Goal: Task Accomplishment & Management: Complete application form

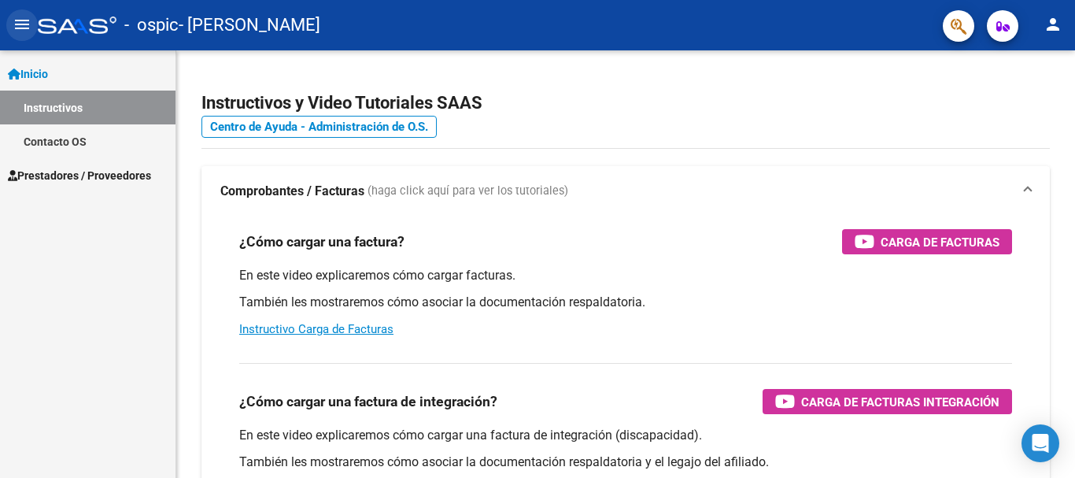
click at [20, 12] on button "menu" at bounding box center [21, 24] width 31 height 31
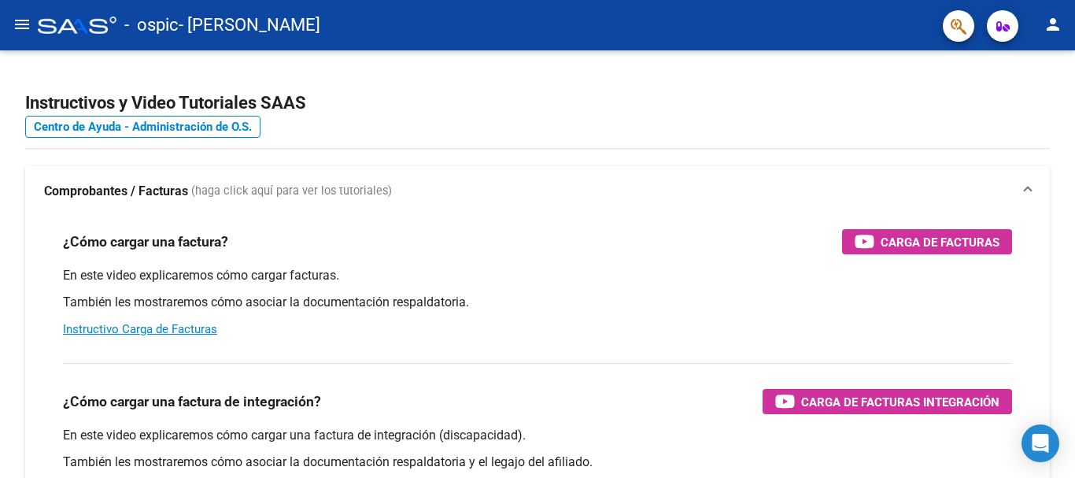
click at [35, 34] on mat-toolbar "menu - ospic - [PERSON_NAME] person" at bounding box center [537, 25] width 1075 height 50
click at [25, 30] on mat-icon "menu" at bounding box center [22, 24] width 19 height 19
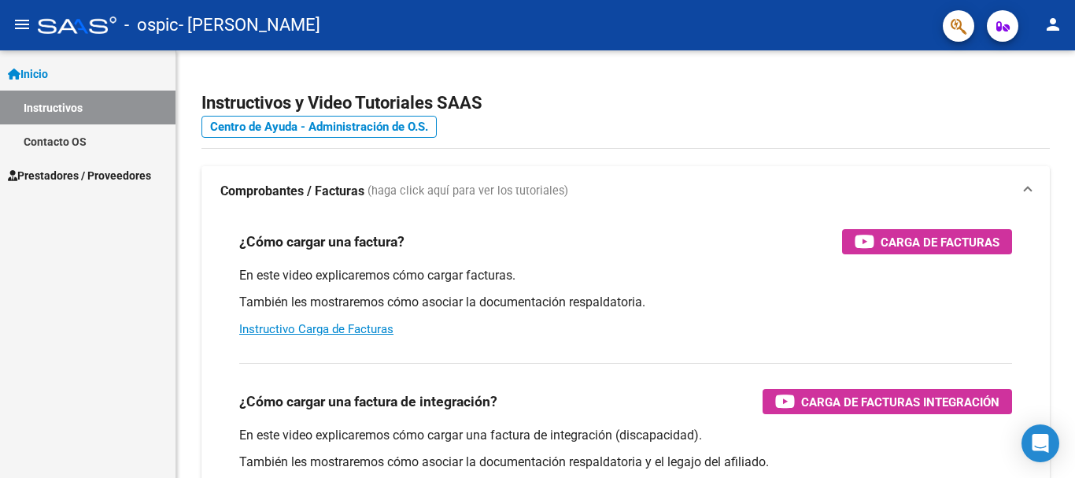
click at [94, 173] on span "Prestadores / Proveedores" at bounding box center [79, 175] width 143 height 17
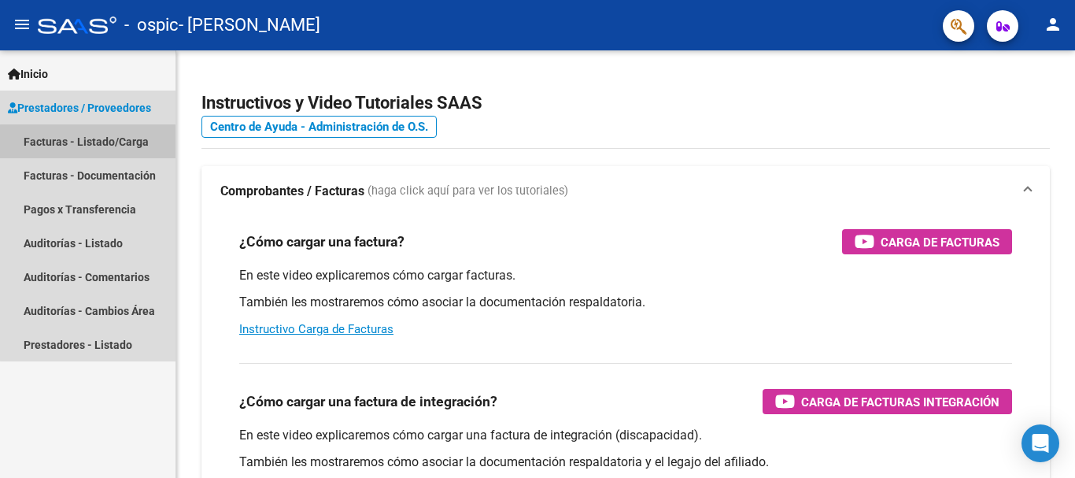
click at [105, 147] on link "Facturas - Listado/Carga" at bounding box center [87, 141] width 175 height 34
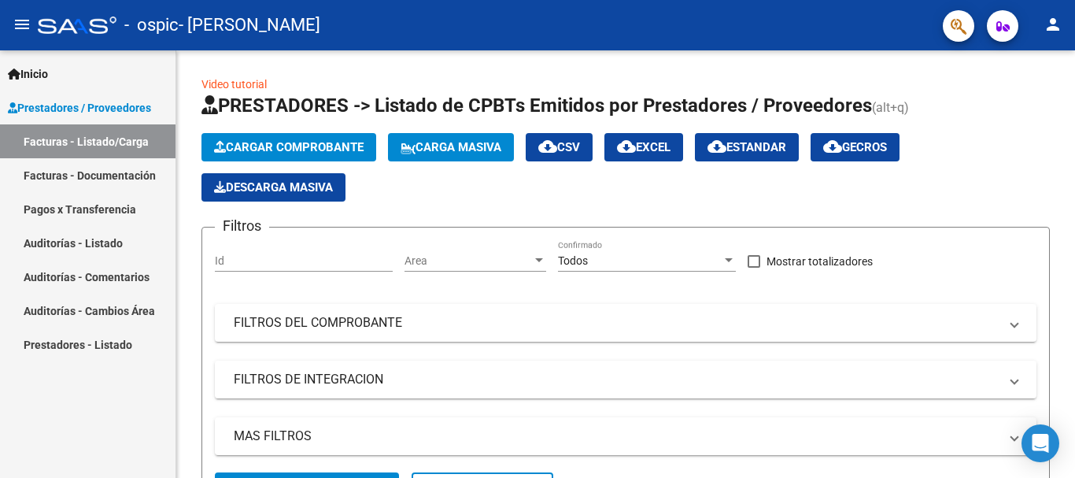
click at [273, 153] on span "Cargar Comprobante" at bounding box center [289, 147] width 150 height 14
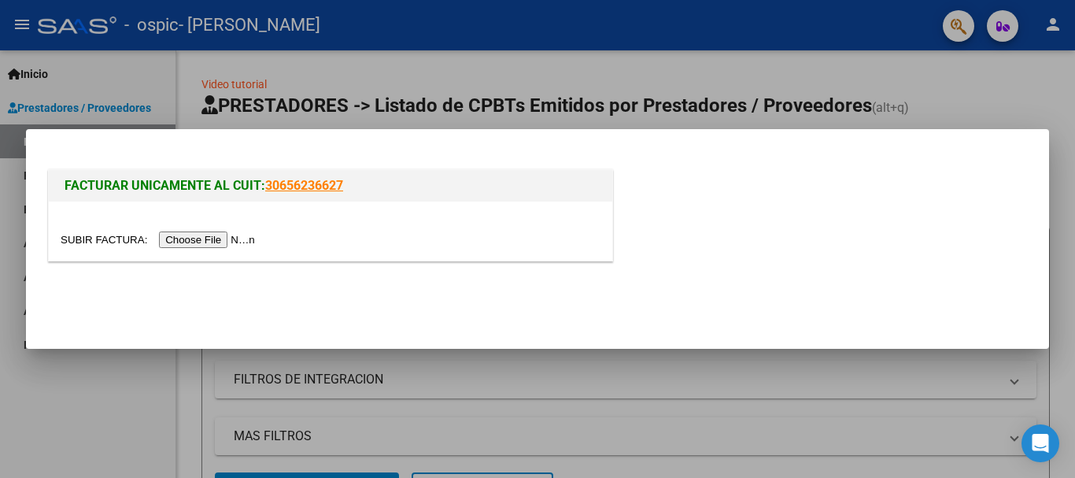
click at [254, 233] on input "file" at bounding box center [160, 239] width 199 height 17
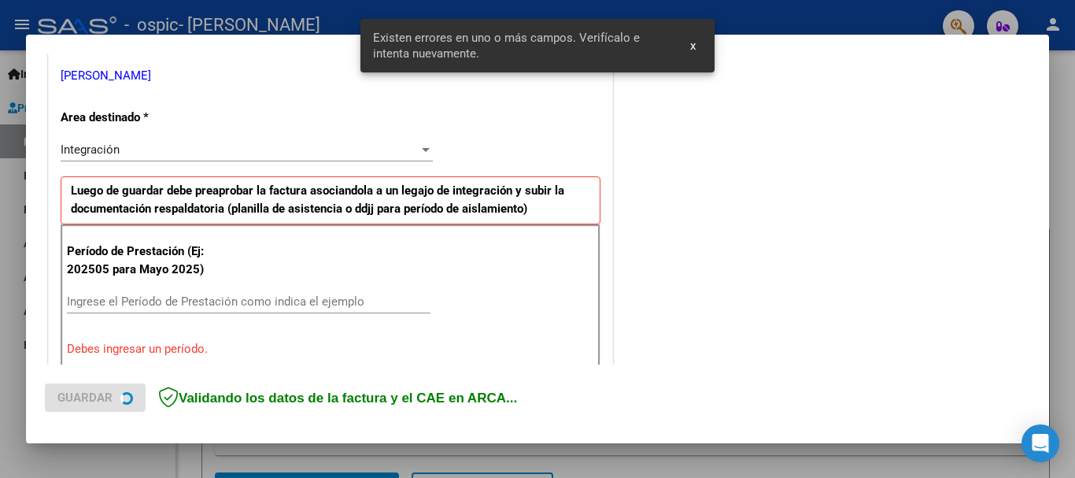
scroll to position [364, 0]
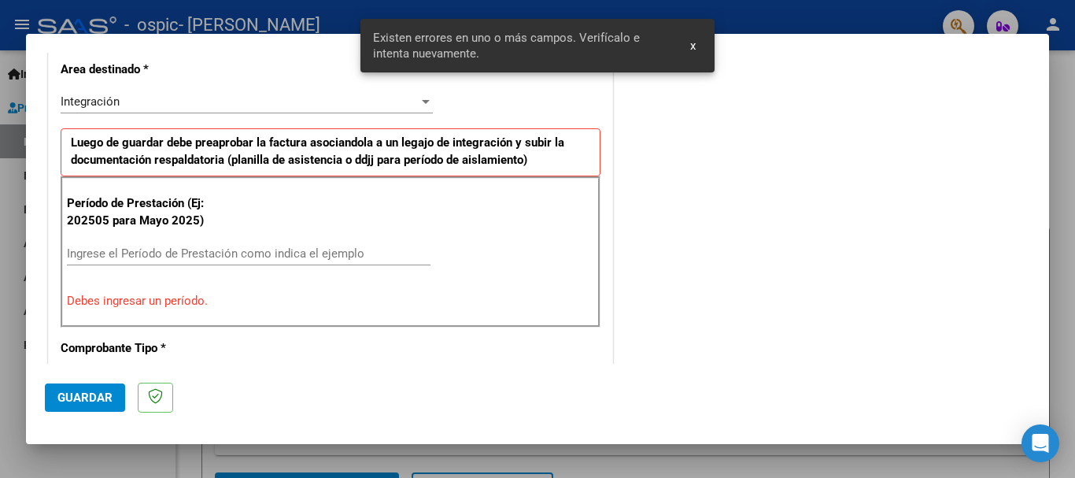
click at [319, 247] on input "Ingrese el Período de Prestación como indica el ejemplo" at bounding box center [249, 253] width 364 height 14
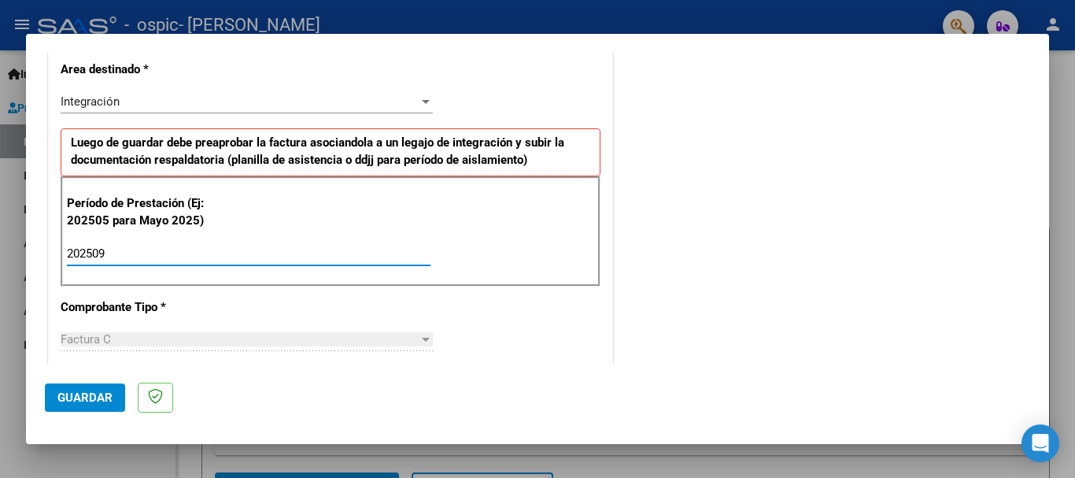
type input "202509"
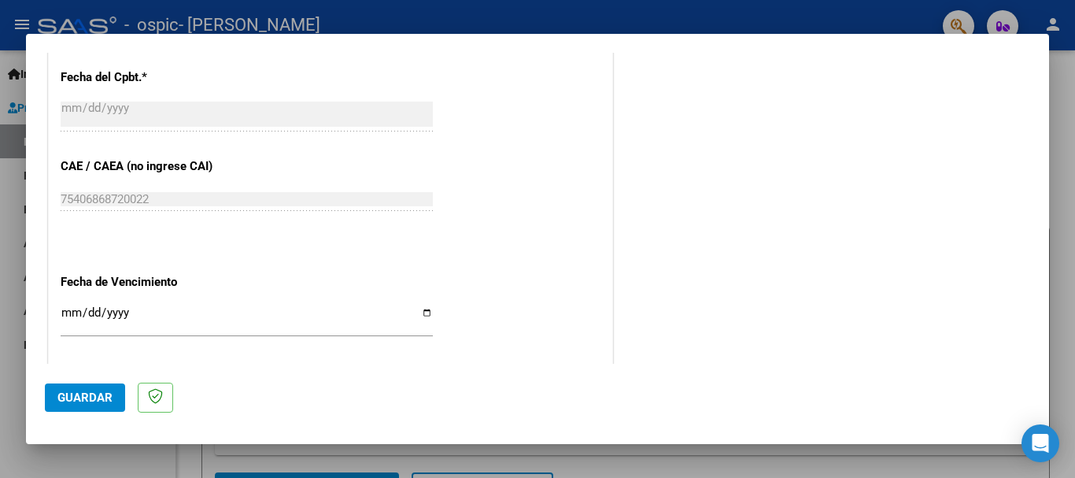
scroll to position [1074, 0]
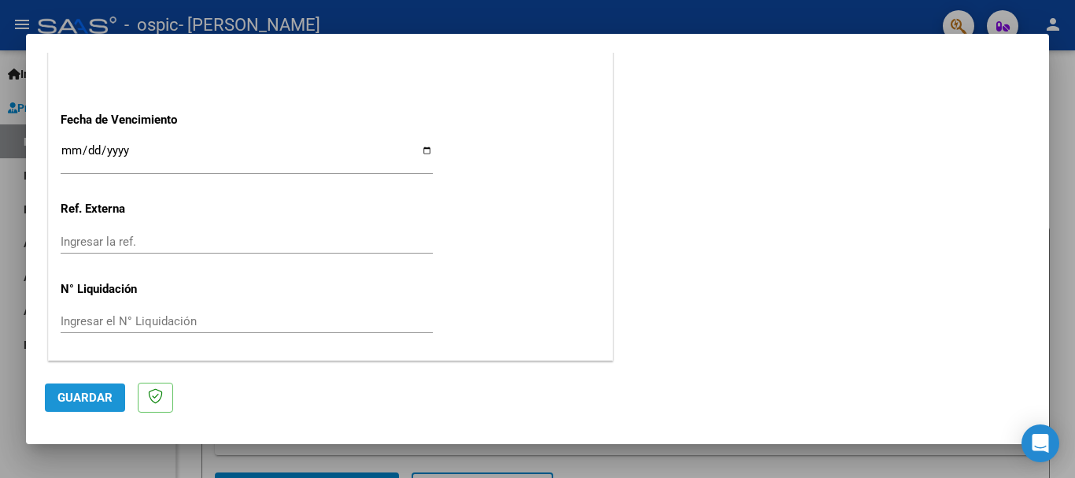
click at [102, 399] on span "Guardar" at bounding box center [84, 397] width 55 height 14
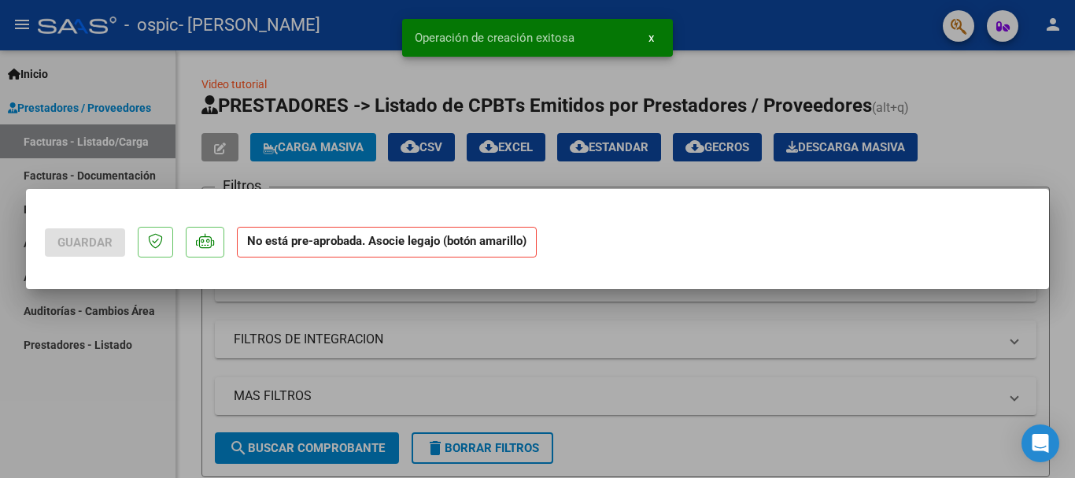
scroll to position [0, 0]
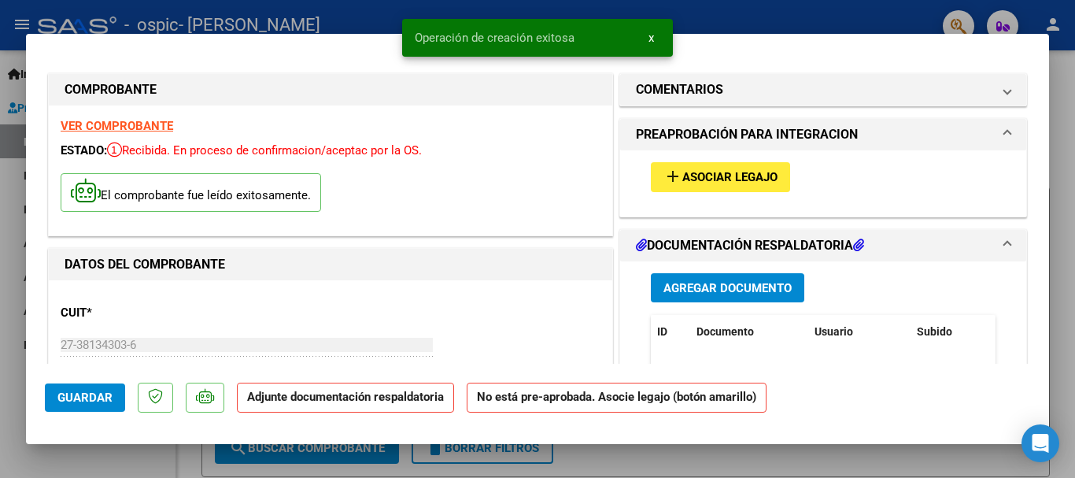
click at [674, 343] on datatable-header-cell "ID" at bounding box center [670, 332] width 39 height 34
click at [742, 175] on span "Asociar Legajo" at bounding box center [729, 178] width 95 height 14
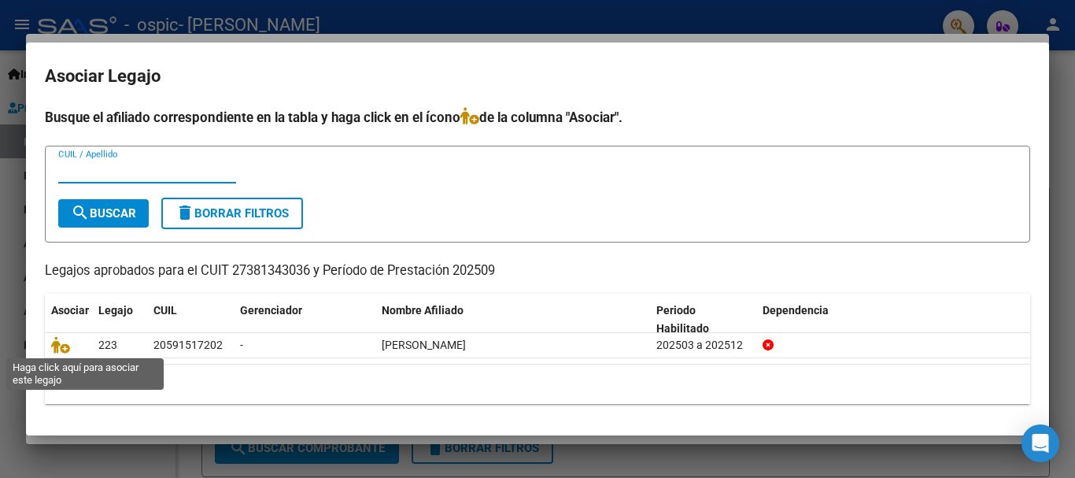
click at [58, 346] on icon at bounding box center [60, 344] width 19 height 17
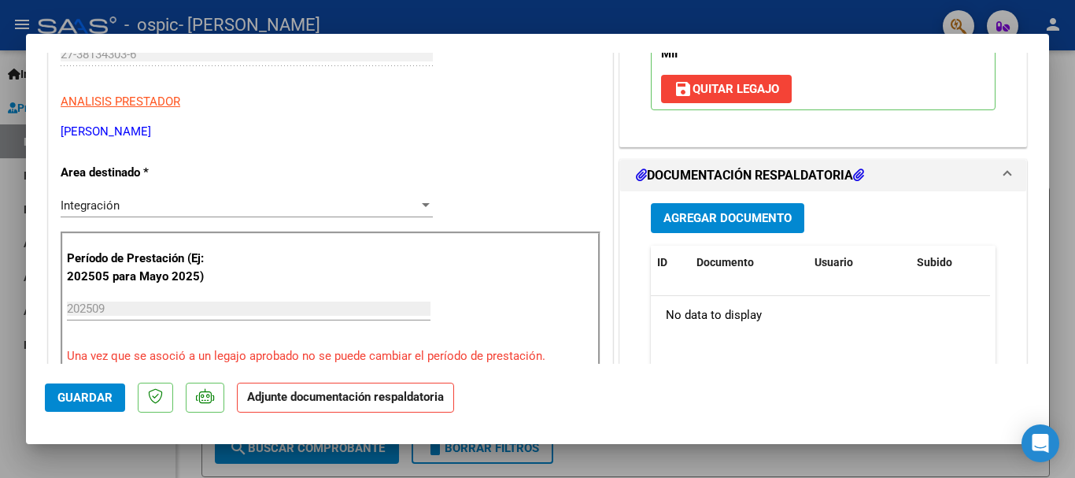
scroll to position [294, 0]
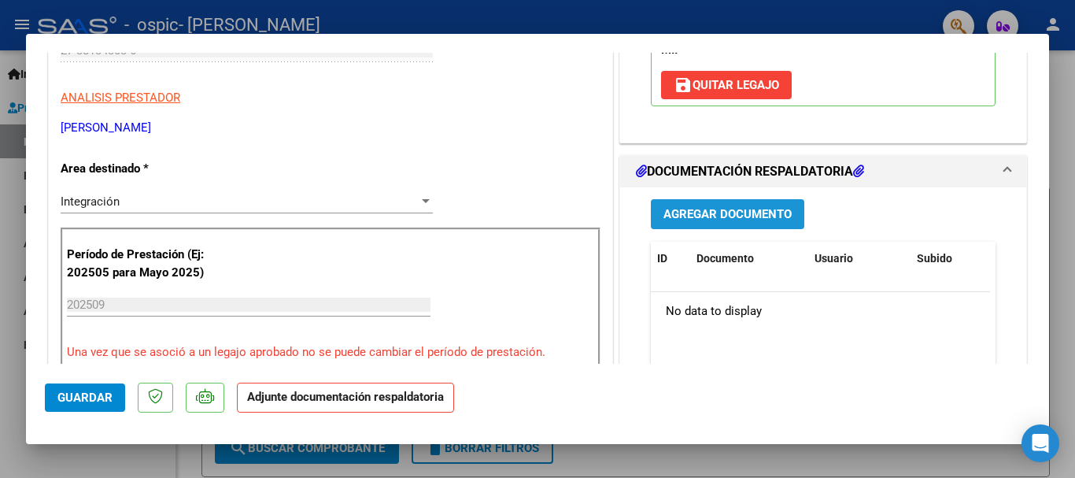
click at [696, 218] on span "Agregar Documento" at bounding box center [727, 215] width 128 height 14
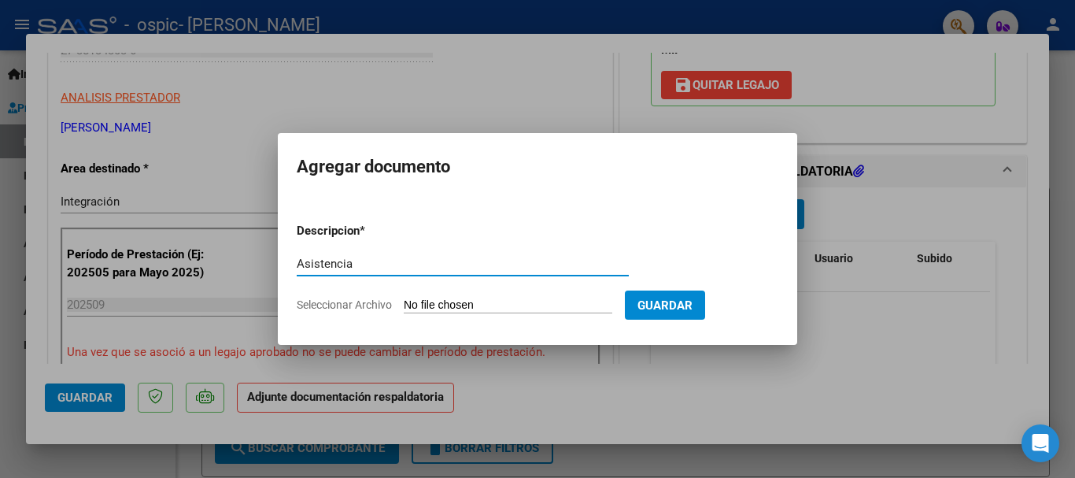
type input "Asistencia"
click at [381, 304] on span "Seleccionar Archivo" at bounding box center [344, 304] width 95 height 13
click at [404, 304] on input "Seleccionar Archivo" at bounding box center [508, 305] width 209 height 15
type input "C:\fakepath\Asistencia [PERSON_NAME] 09-2025. Fono.pdf"
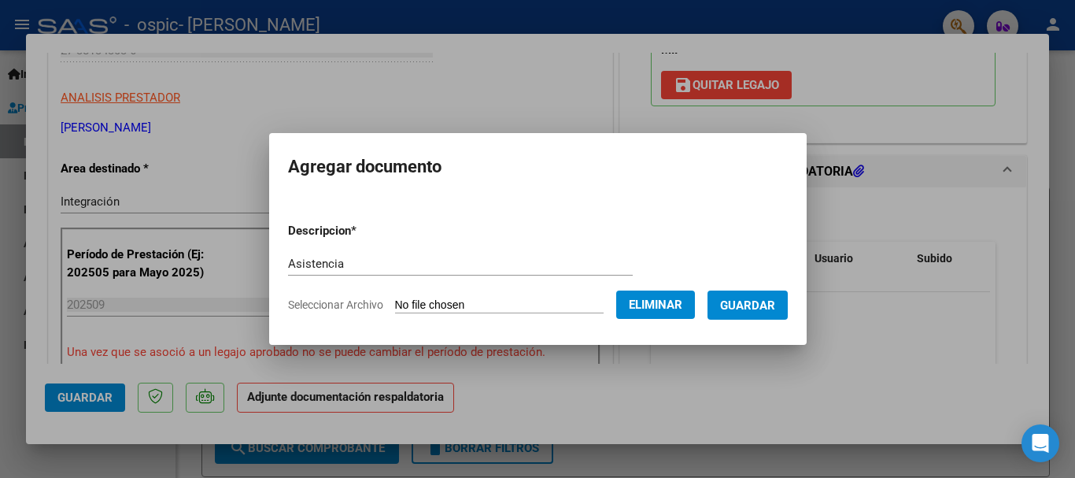
click at [769, 301] on span "Guardar" at bounding box center [747, 305] width 55 height 14
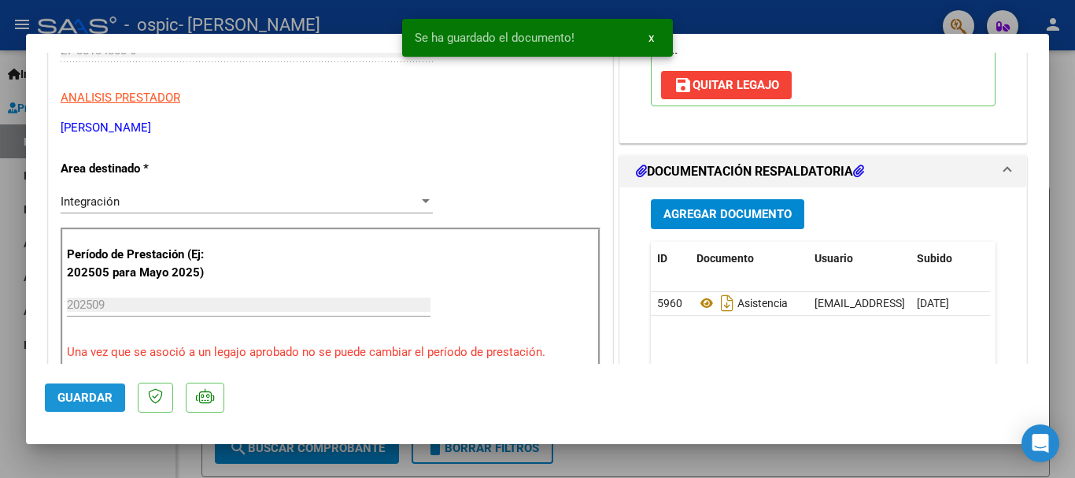
click at [60, 397] on span "Guardar" at bounding box center [84, 397] width 55 height 14
click at [529, 461] on div at bounding box center [537, 239] width 1075 height 478
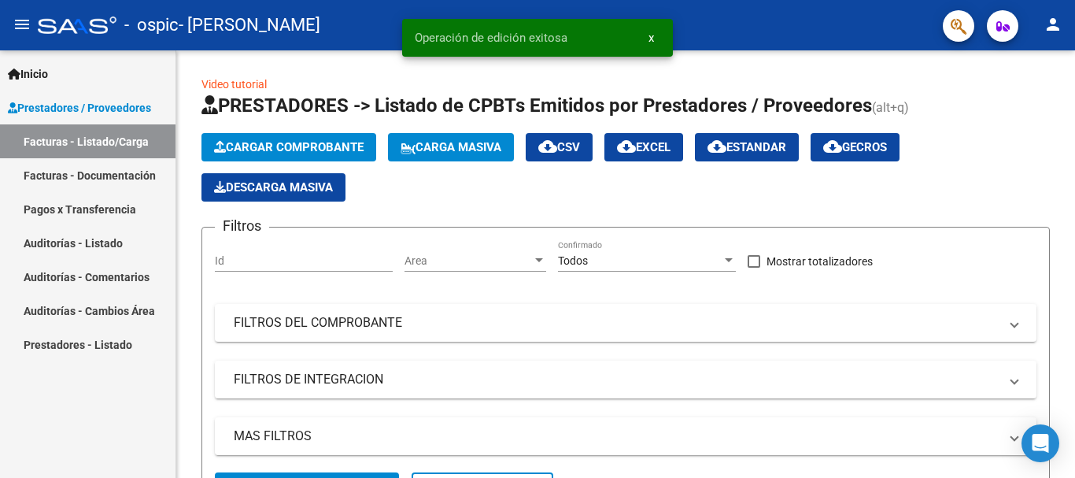
click at [652, 38] on span "x" at bounding box center [651, 38] width 6 height 14
